Goal: Task Accomplishment & Management: Manage account settings

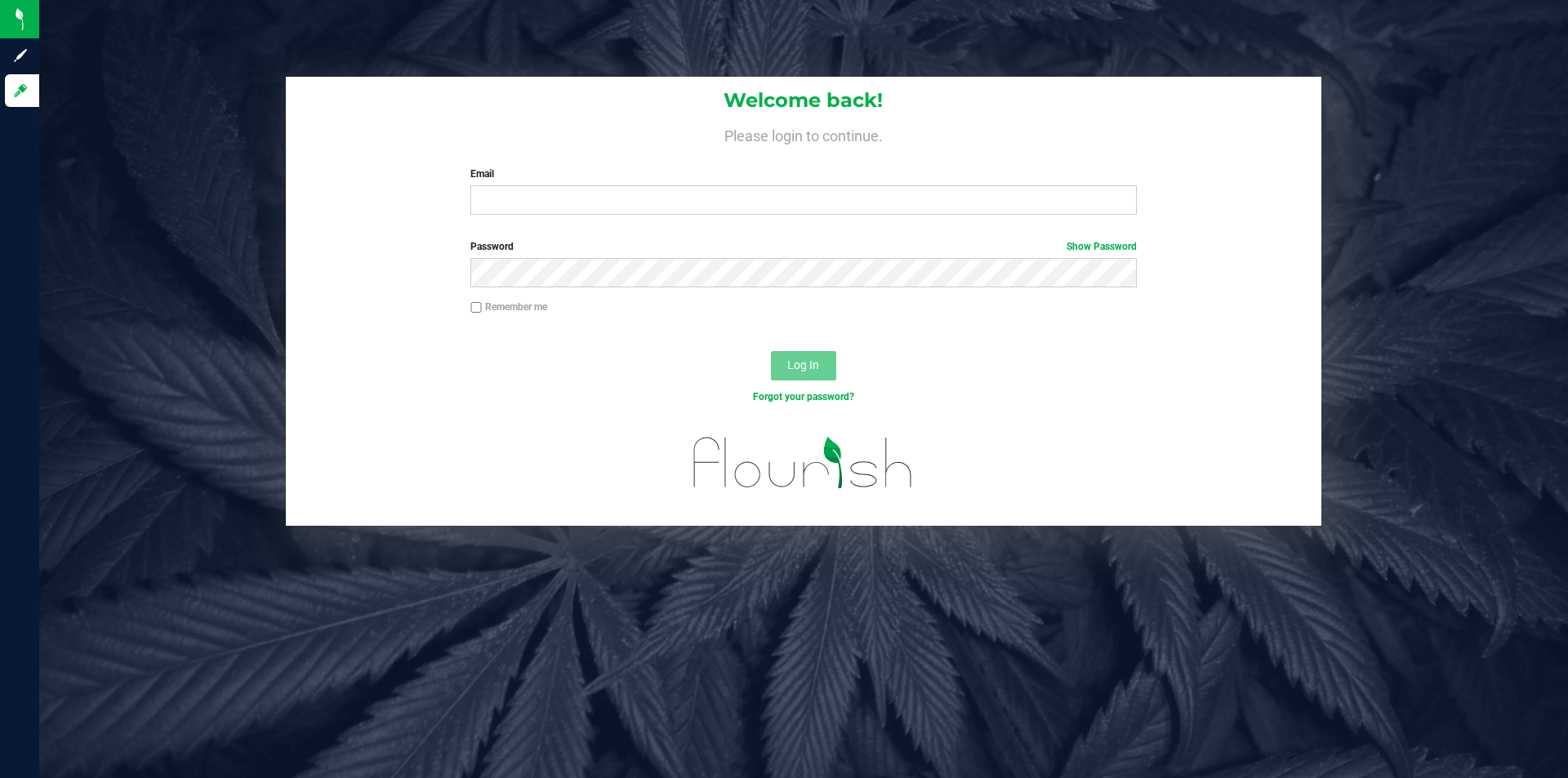
click at [469, 191] on div "Email Required Please format your email correctly." at bounding box center [803, 190] width 690 height 48
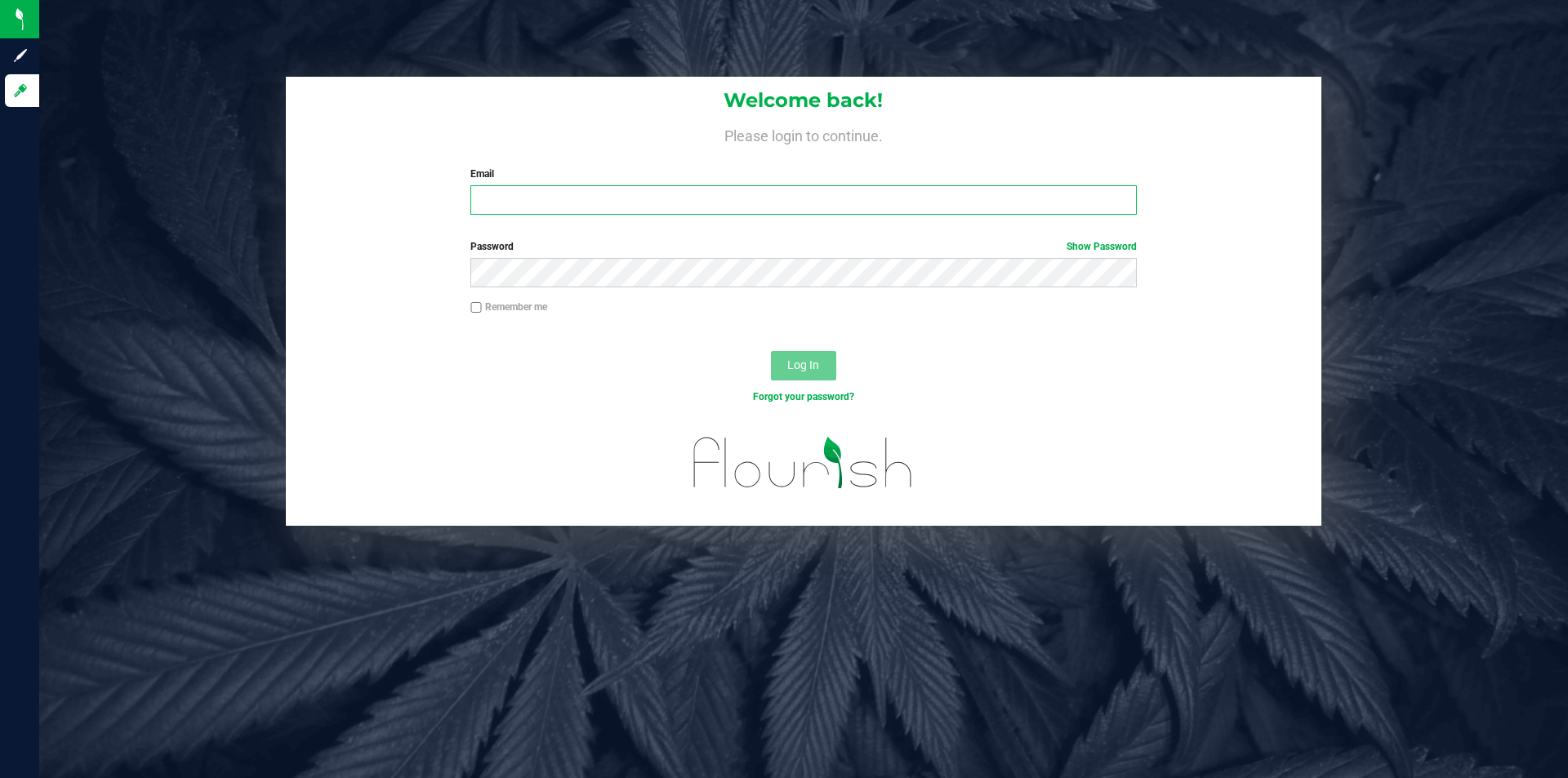
click at [476, 192] on input "Email" at bounding box center [803, 200] width 665 height 30
type input "[PERSON_NAME][EMAIL_ADDRESS][DOMAIN_NAME]"
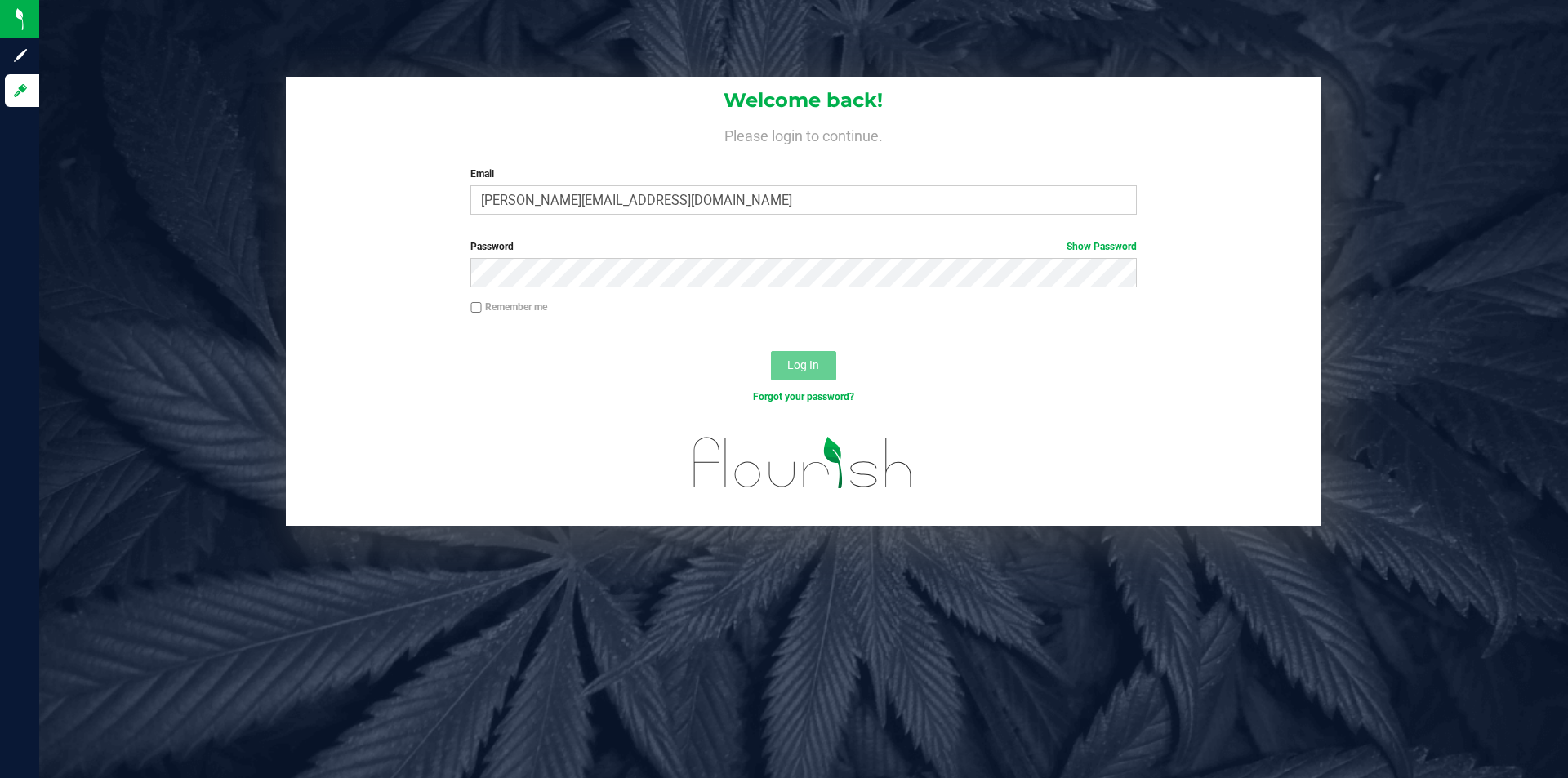
click at [571, 258] on div "Password Show Password" at bounding box center [803, 263] width 690 height 48
click at [771, 352] on button "Log In" at bounding box center [804, 367] width 66 height 30
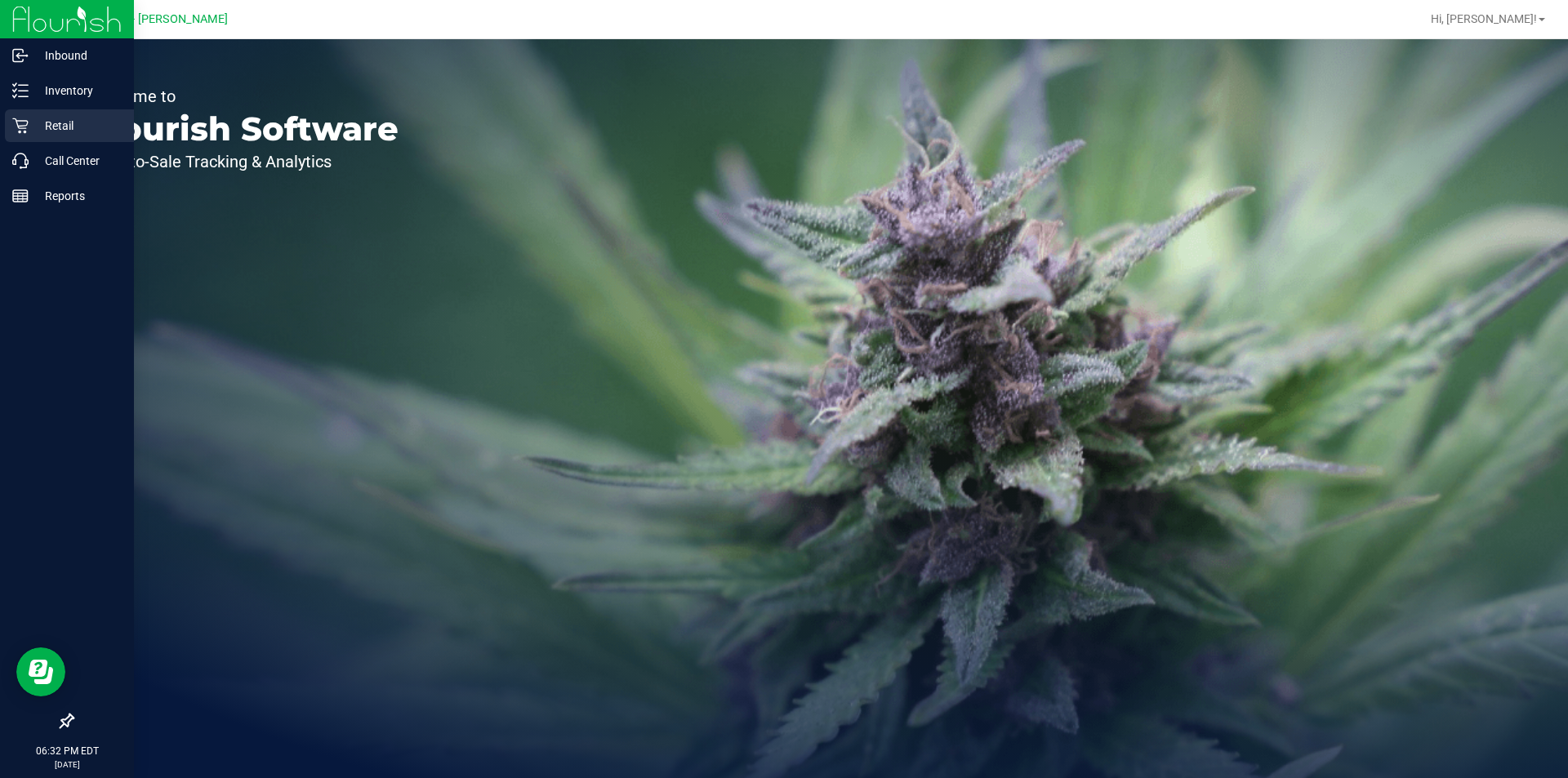
click at [69, 115] on div "Retail" at bounding box center [70, 126] width 130 height 33
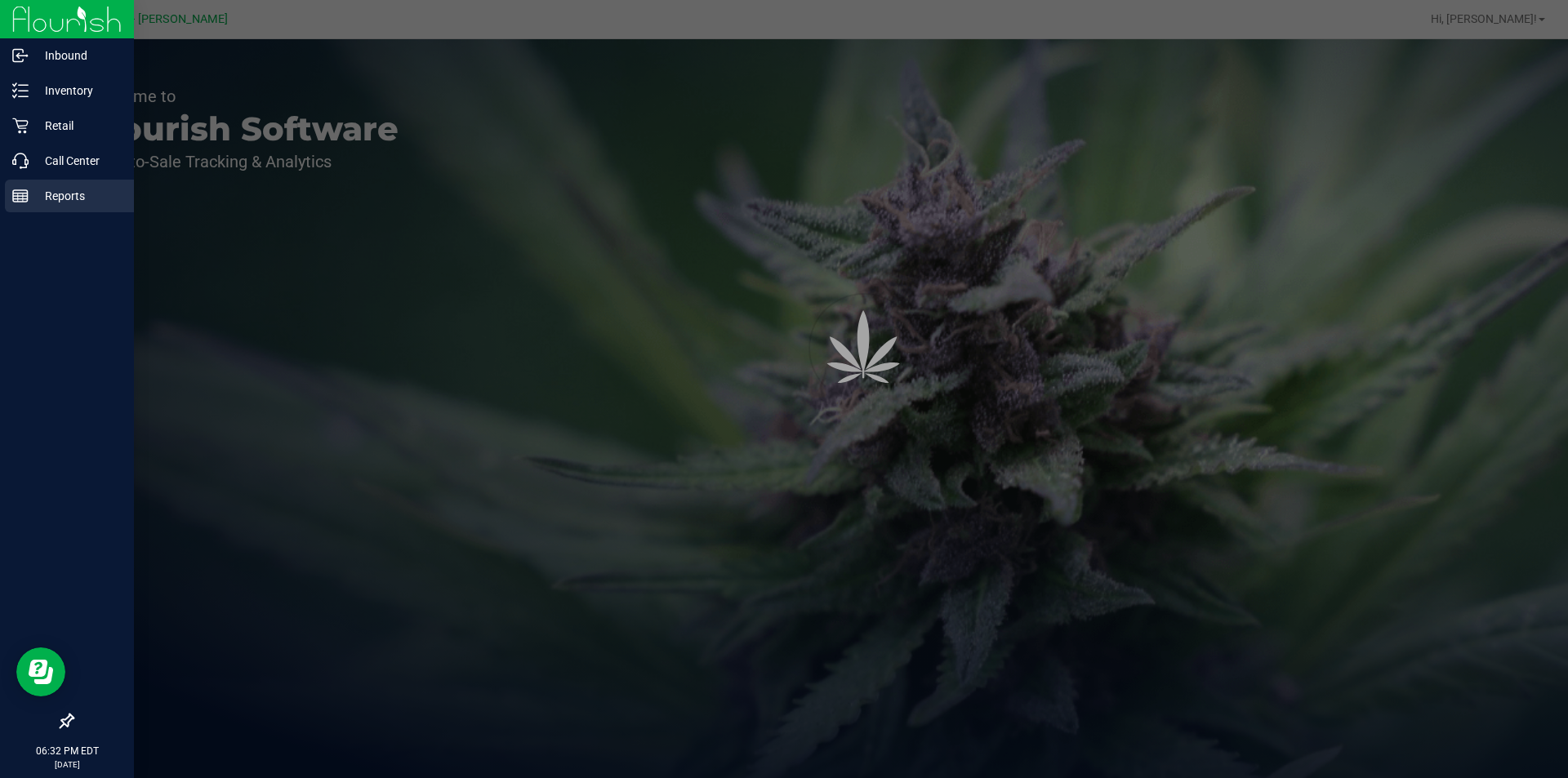
click at [76, 194] on p "Reports" at bounding box center [78, 196] width 98 height 20
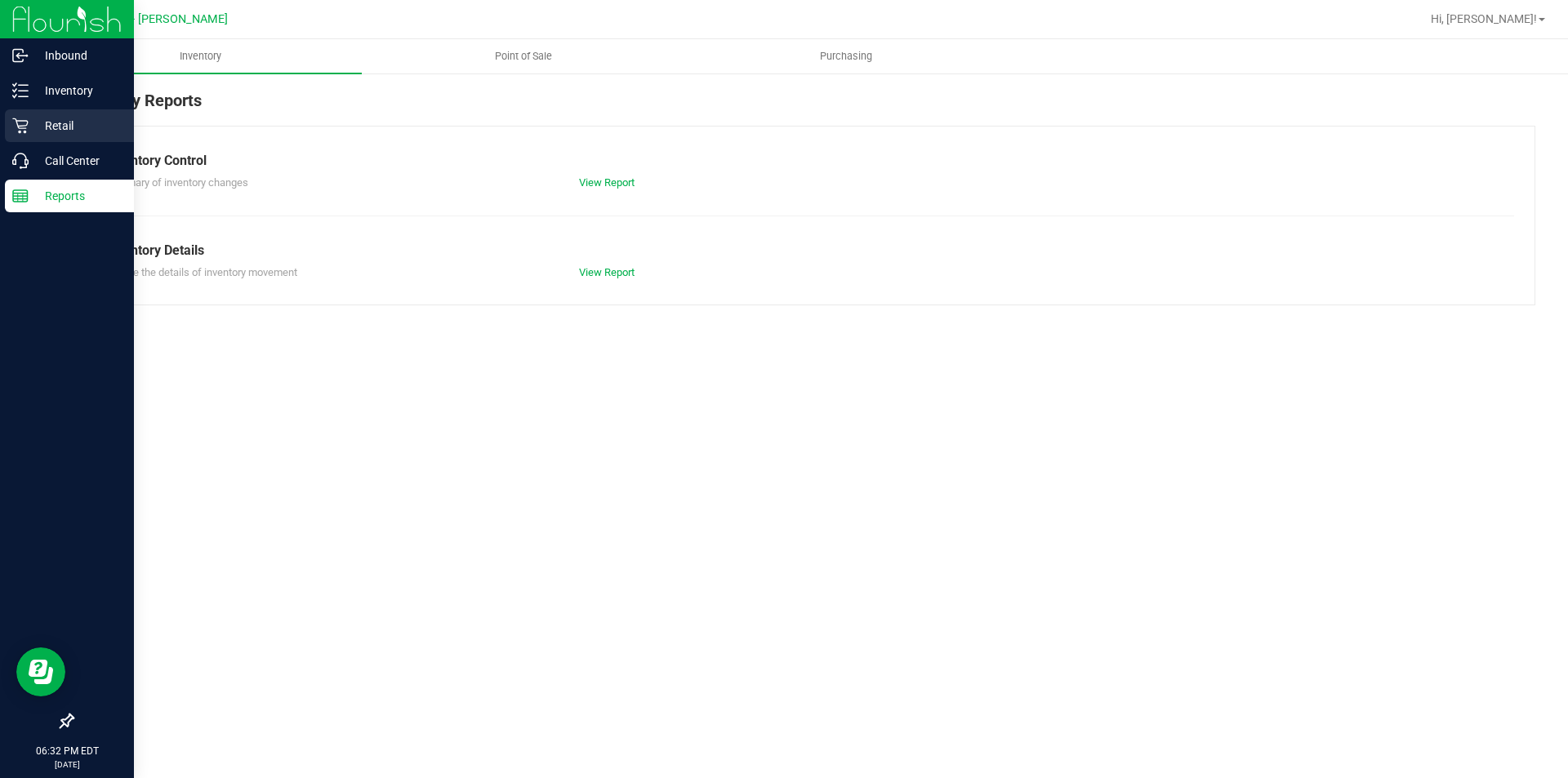
click at [78, 117] on p "Retail" at bounding box center [78, 126] width 98 height 20
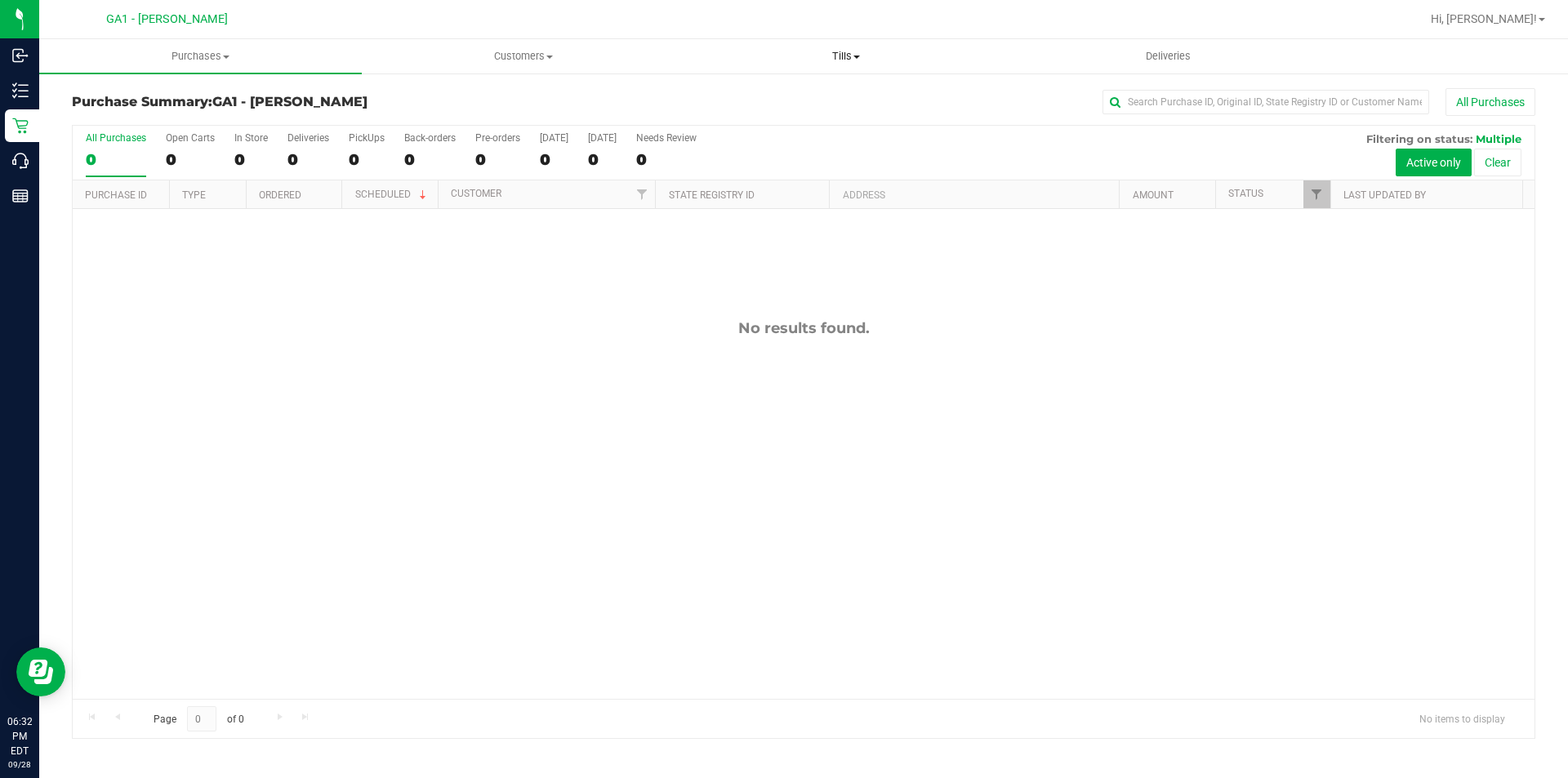
click at [895, 66] on uib-tab-heading "Tills Manage tills Reconcile e-payments" at bounding box center [846, 56] width 321 height 33
click at [783, 89] on li "Manage tills" at bounding box center [846, 99] width 323 height 20
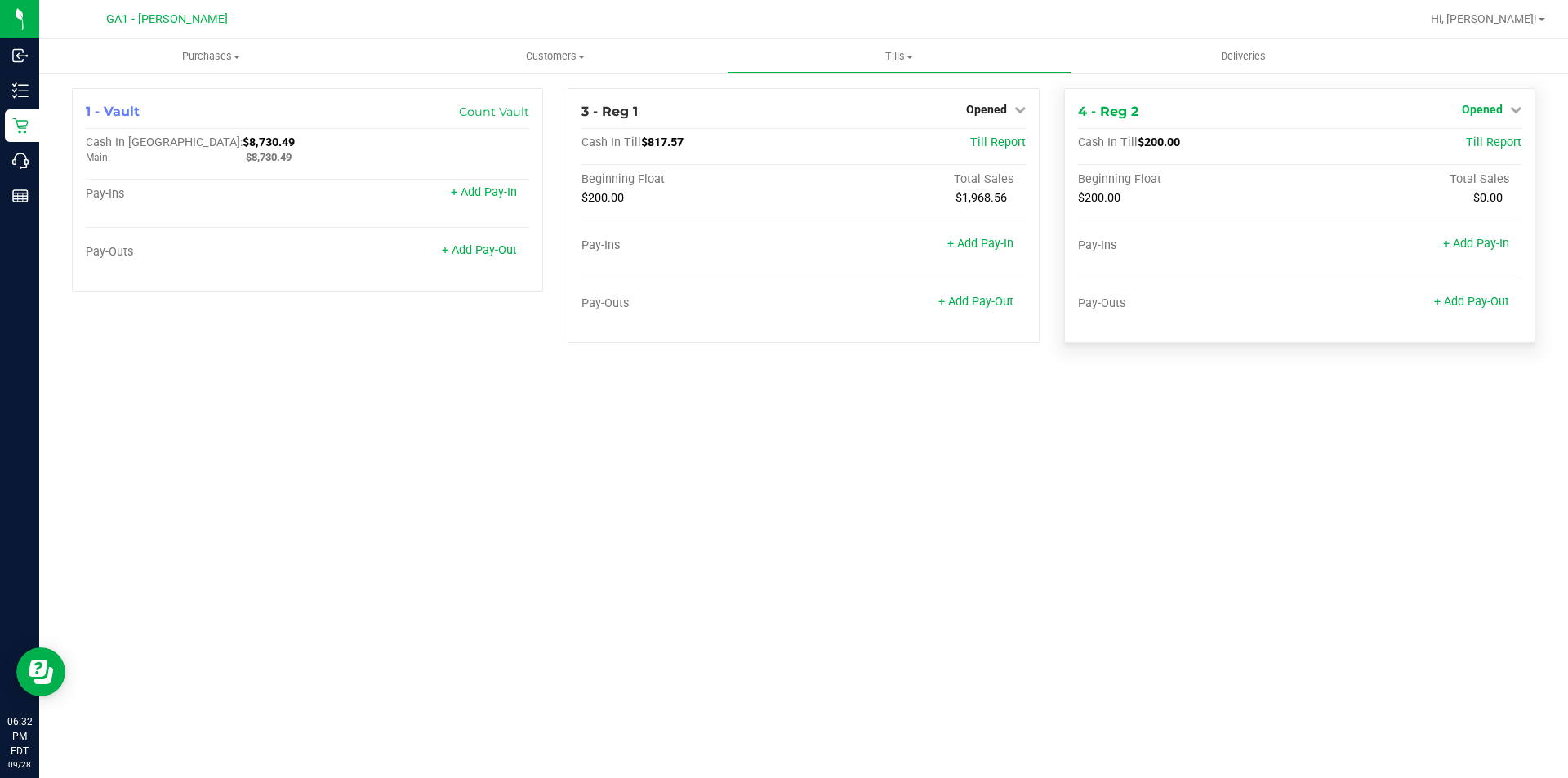
click at [1501, 109] on span "Opened" at bounding box center [1481, 109] width 41 height 13
click at [1494, 141] on link "Close Till" at bounding box center [1483, 143] width 44 height 13
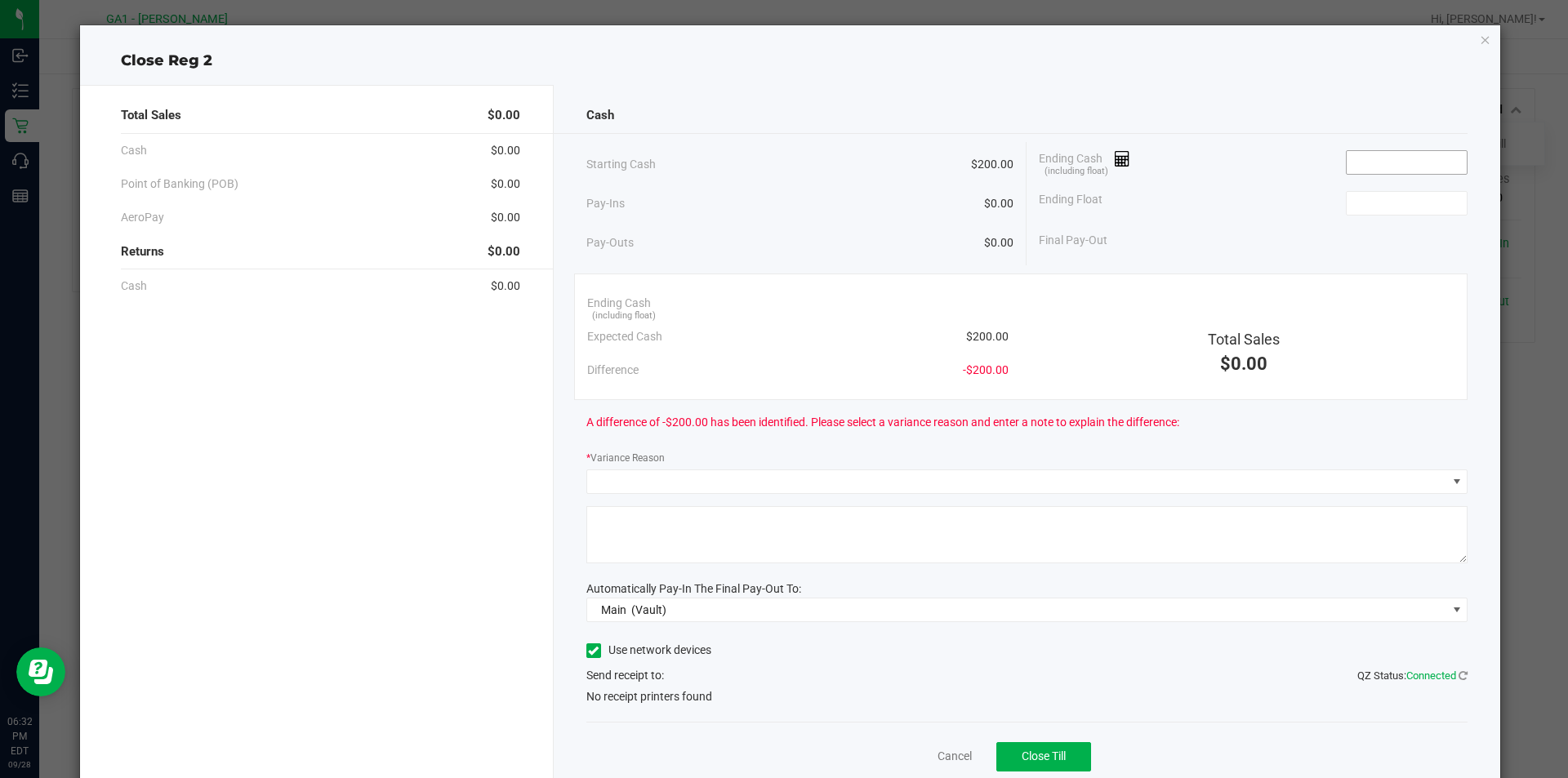
click at [1391, 157] on input at bounding box center [1407, 162] width 121 height 23
type input "$200.00"
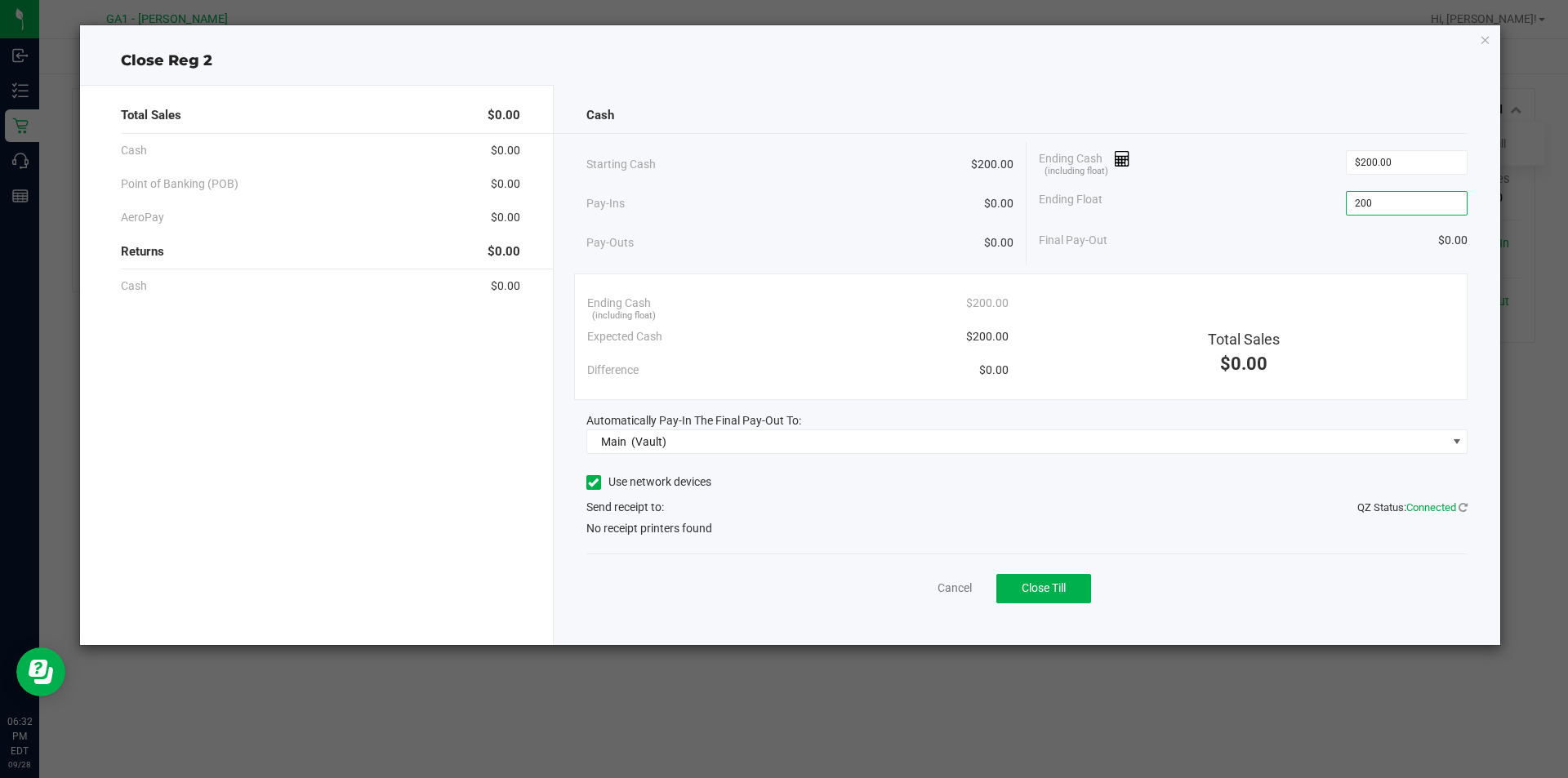
type input "$200.00"
click at [621, 487] on label "Use network devices" at bounding box center [649, 481] width 125 height 17
click at [0, 0] on input "Use network devices" at bounding box center [0, 0] width 0 height 0
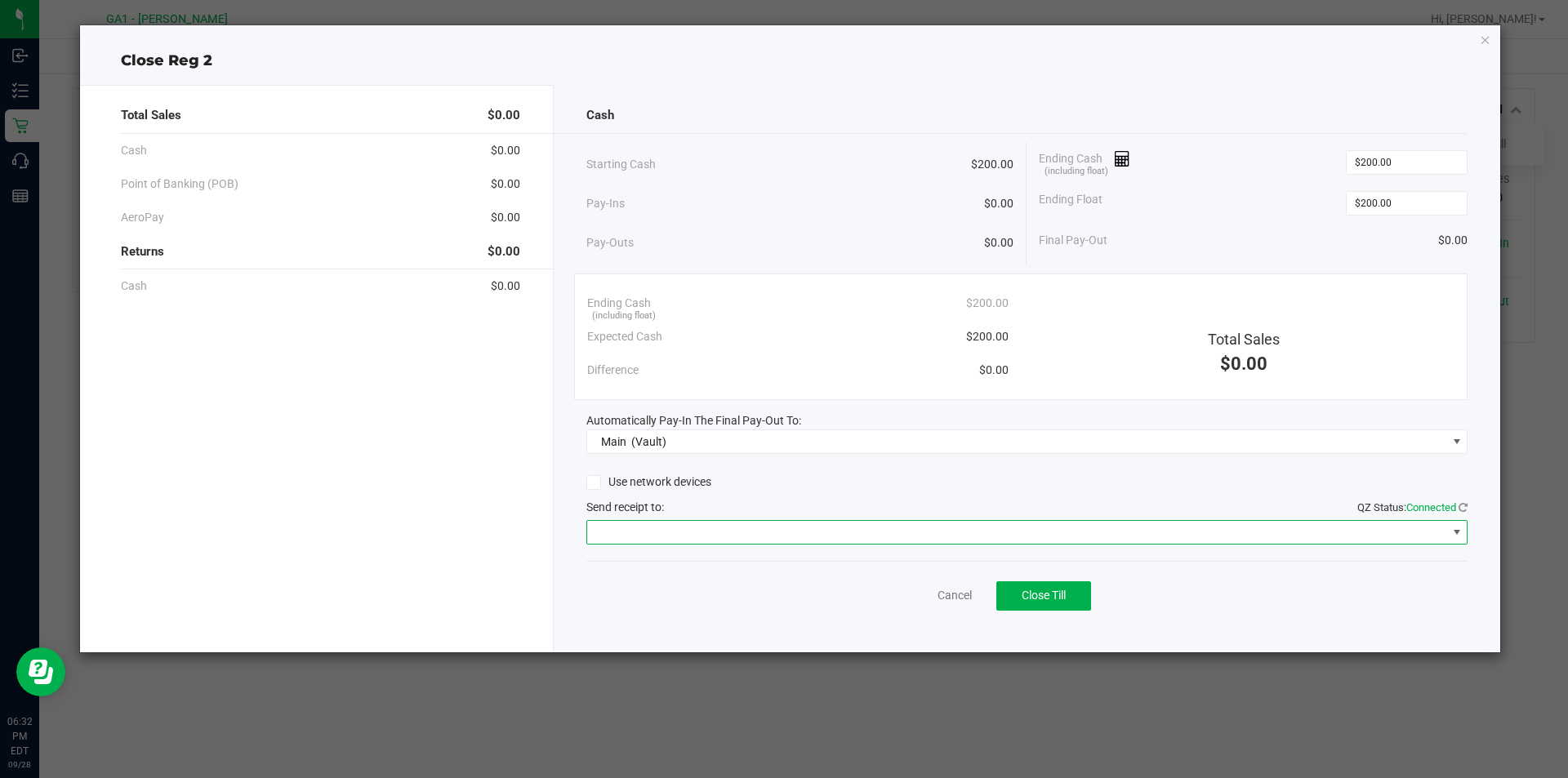
click at [663, 534] on span at bounding box center [1016, 532] width 860 height 23
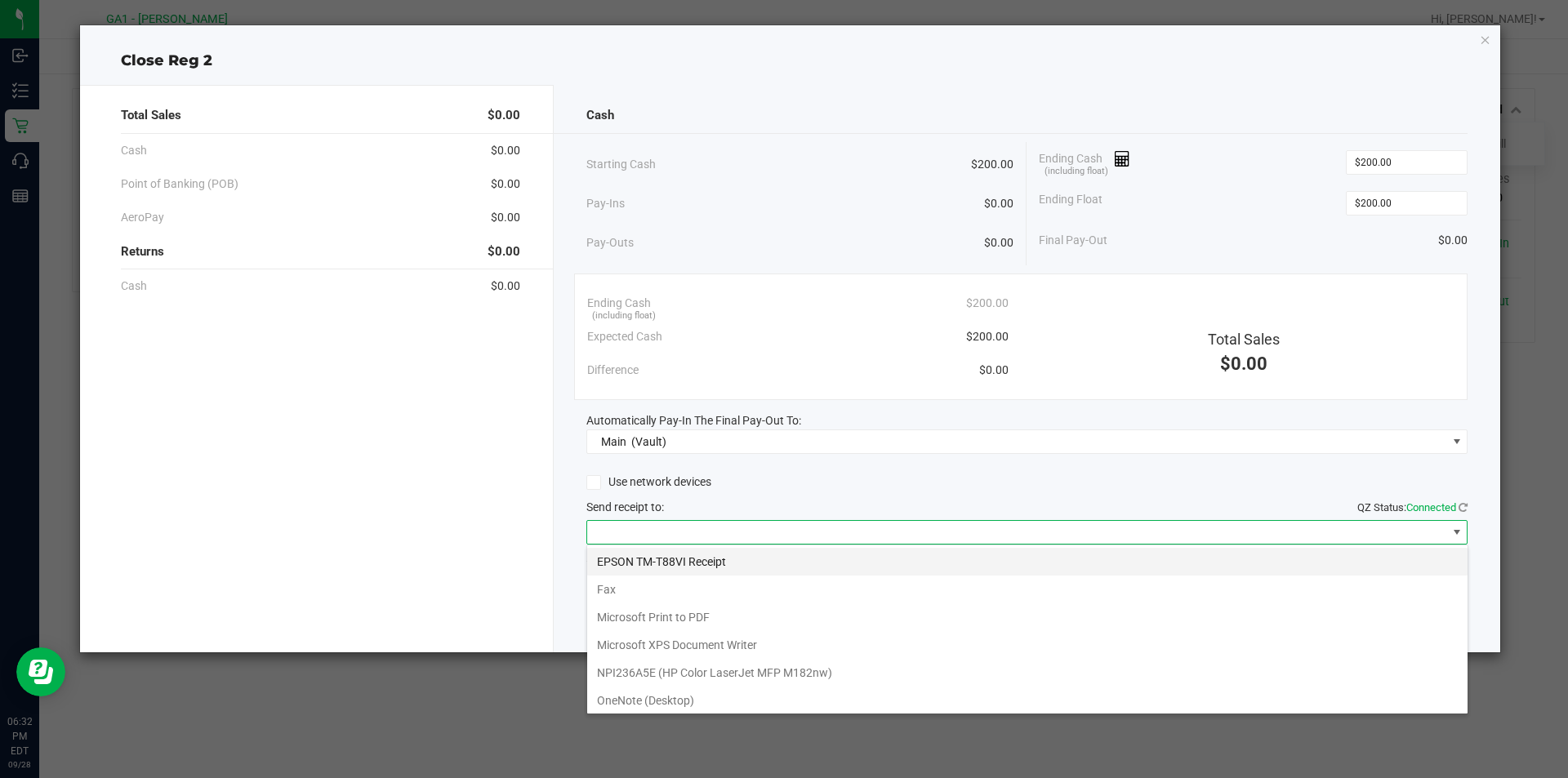
scroll to position [25, 882]
click at [671, 559] on Receipt "EPSON TM-T88VI Receipt" at bounding box center [1027, 562] width 881 height 28
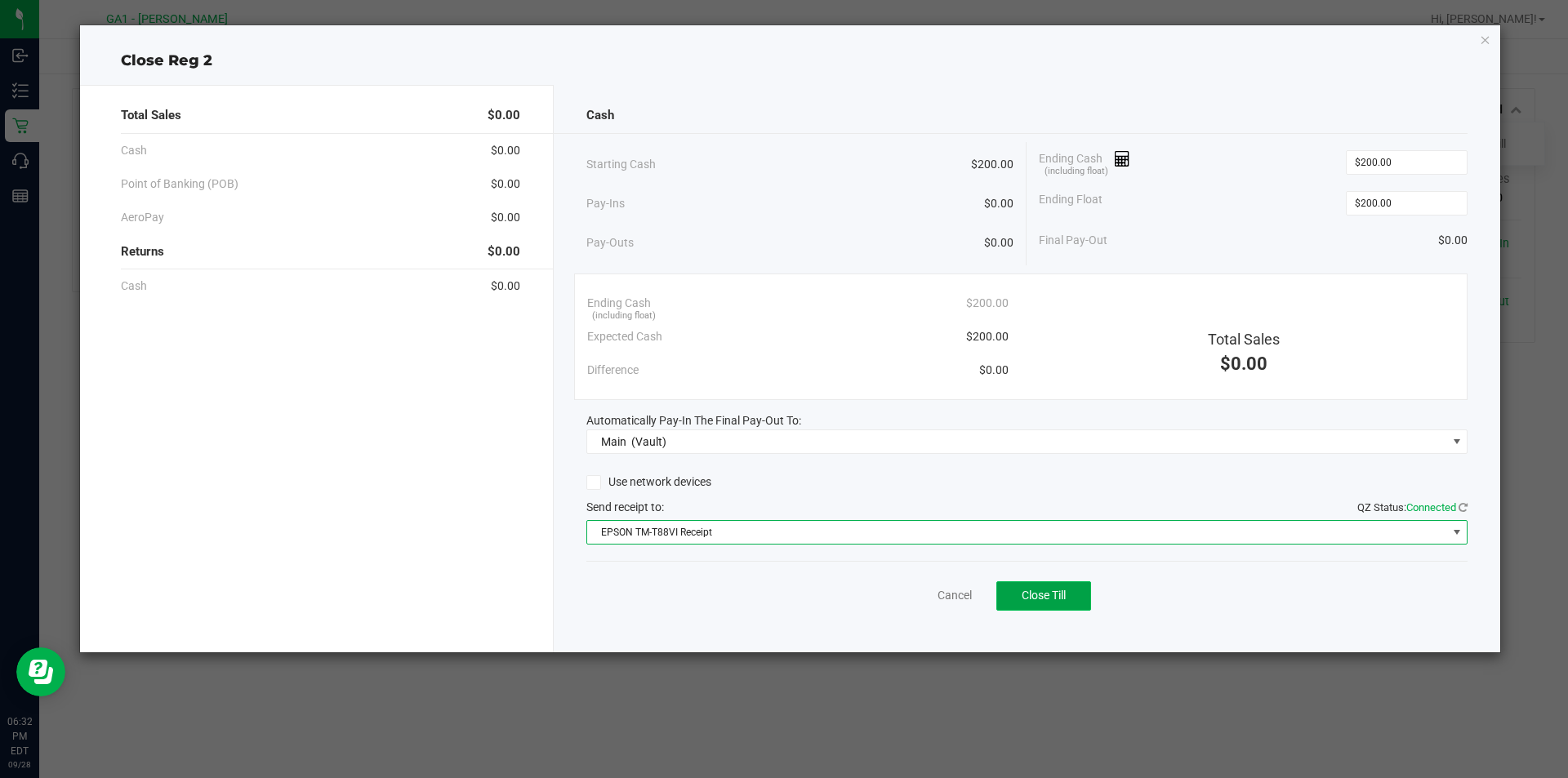
click at [1065, 606] on button "Close Till" at bounding box center [1043, 597] width 95 height 30
